Goal: Information Seeking & Learning: Learn about a topic

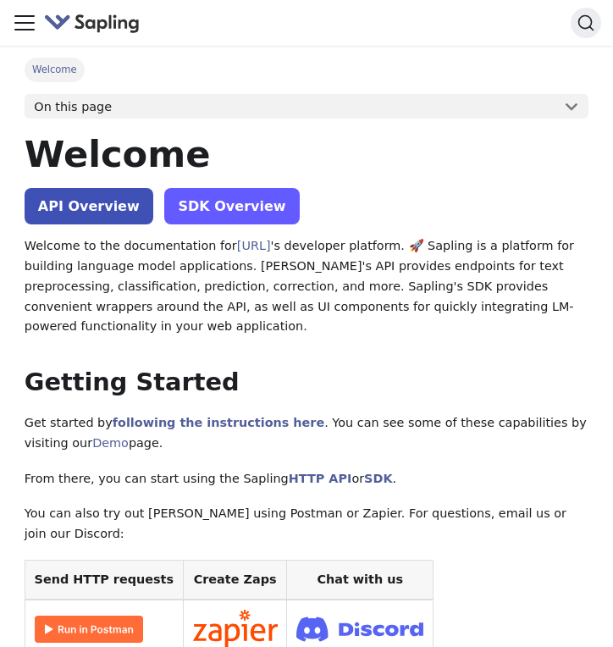
scroll to position [13, 0]
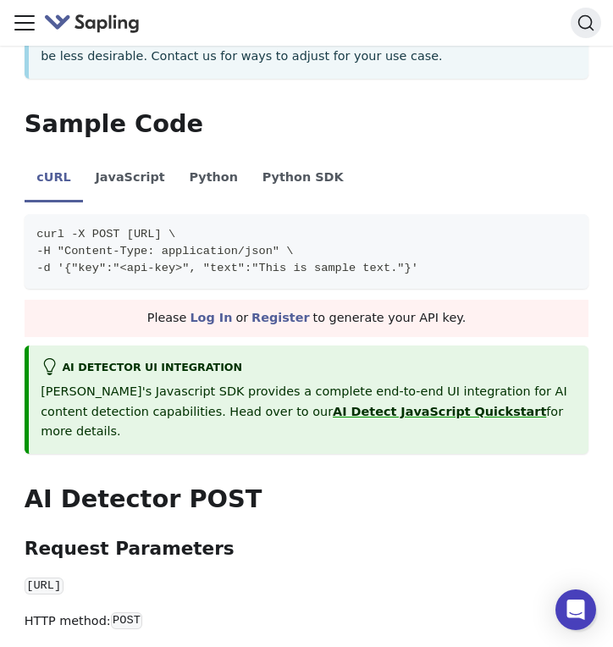
scroll to position [31, 0]
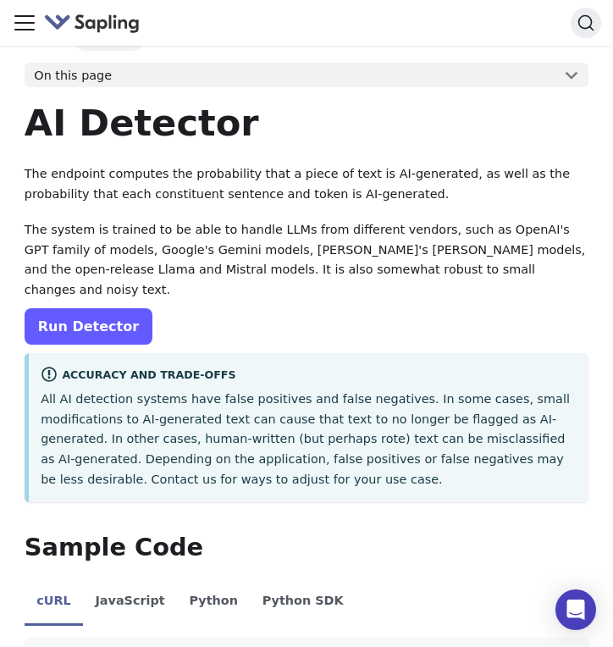
click at [91, 308] on link "Run Detector" at bounding box center [89, 326] width 128 height 36
click at [102, 308] on link "Run Detector" at bounding box center [89, 326] width 128 height 36
click at [96, 308] on link "Run Detector" at bounding box center [89, 326] width 128 height 36
click at [123, 319] on link "Run Detector" at bounding box center [89, 326] width 128 height 36
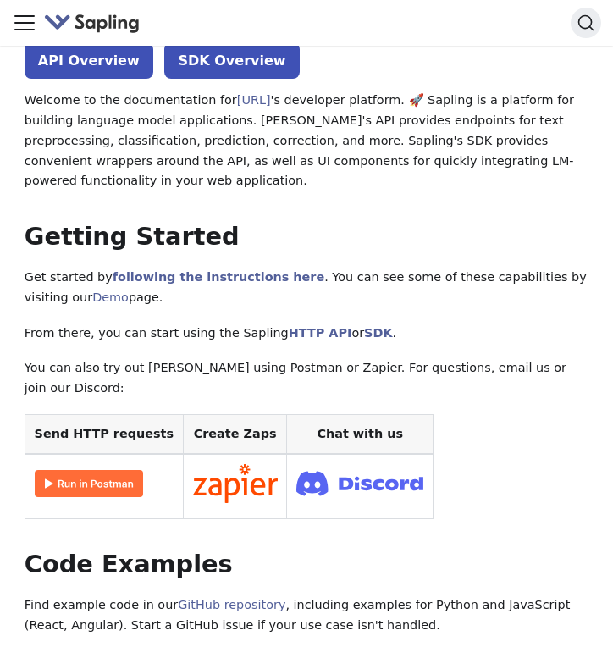
scroll to position [124, 0]
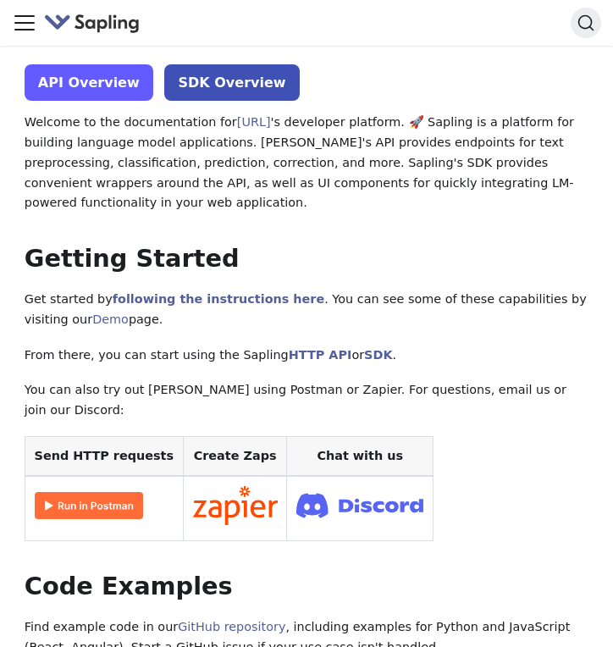
click at [118, 83] on link "API Overview" at bounding box center [89, 82] width 129 height 36
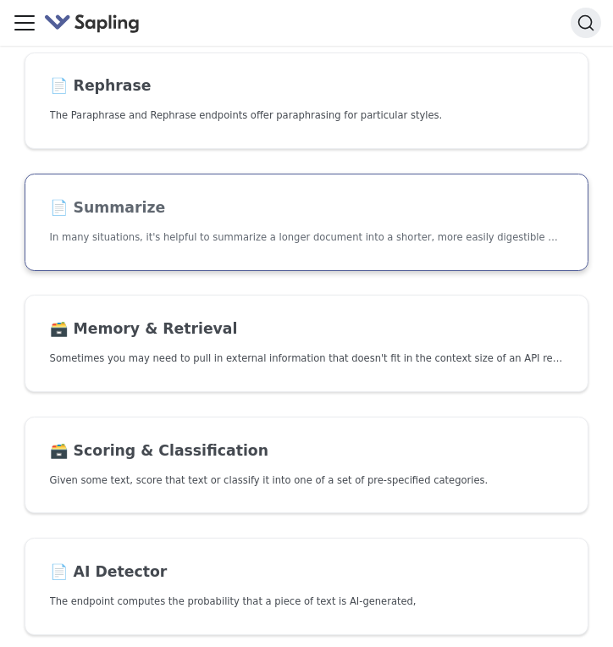
scroll to position [644, 0]
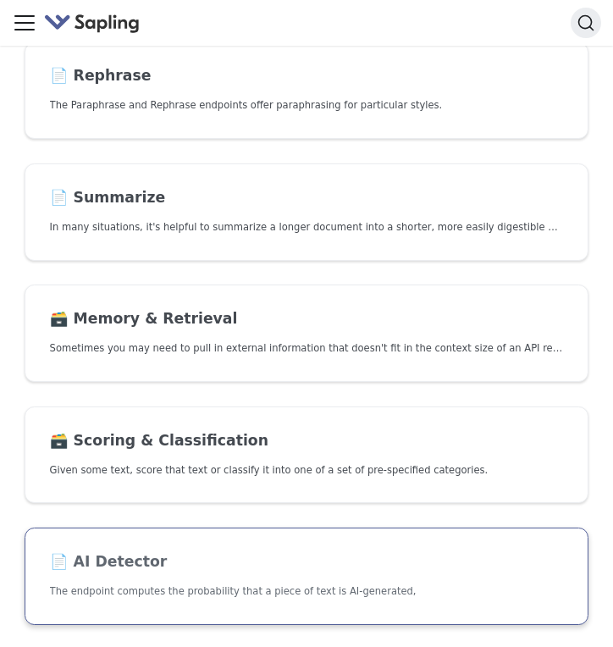
click at [135, 573] on link "📄️ AI Detector The endpoint computes the probability that a piece of text is AI…" at bounding box center [307, 575] width 564 height 97
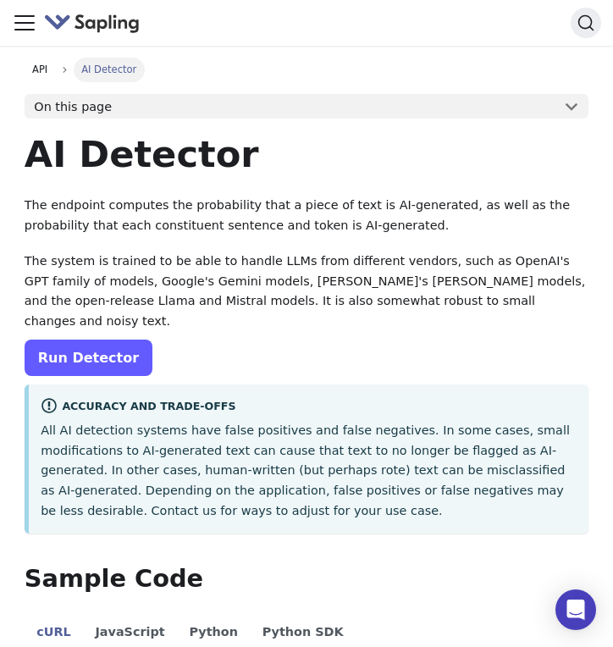
click at [121, 339] on link "Run Detector" at bounding box center [89, 357] width 128 height 36
